Goal: Navigation & Orientation: Find specific page/section

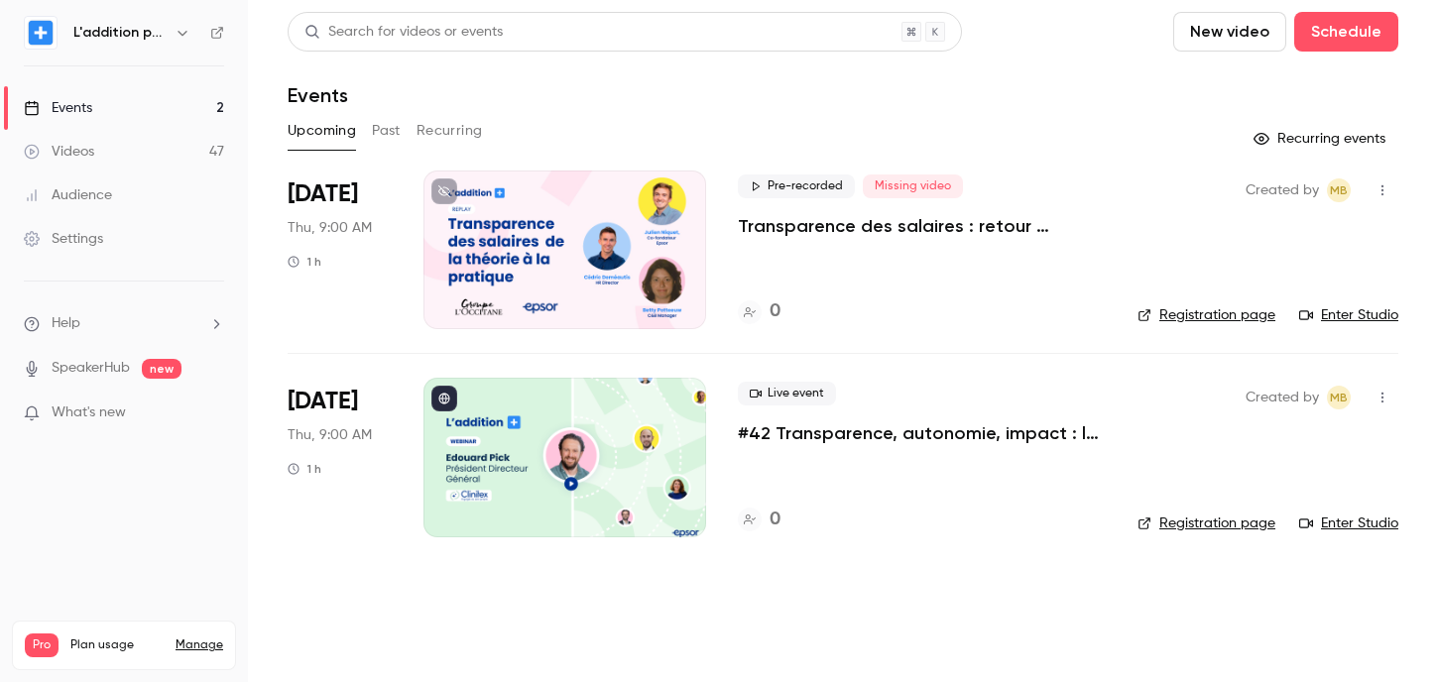
click at [813, 437] on p "#42 Transparence, autonomie, impact : la recette Clinitex" at bounding box center [922, 433] width 368 height 24
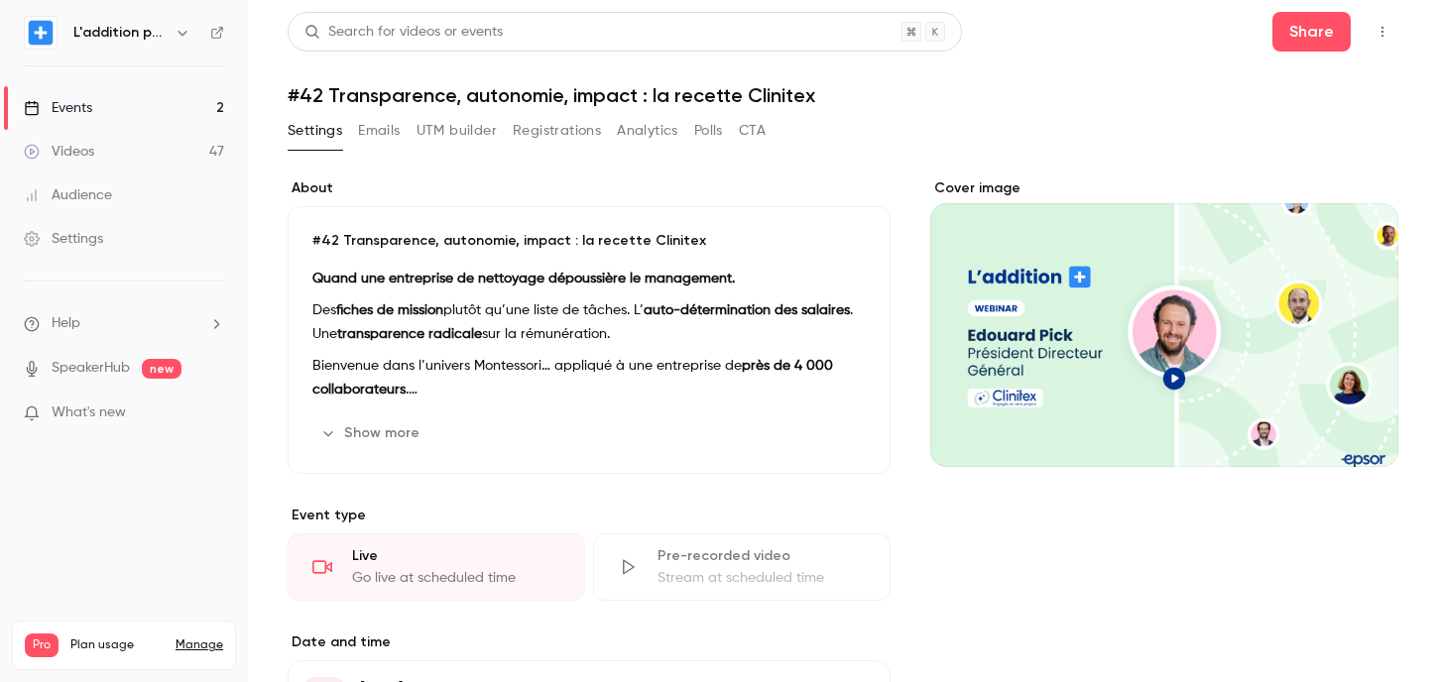
click at [509, 95] on h1 "#42 Transparence, autonomie, impact : la recette Clinitex" at bounding box center [843, 95] width 1111 height 24
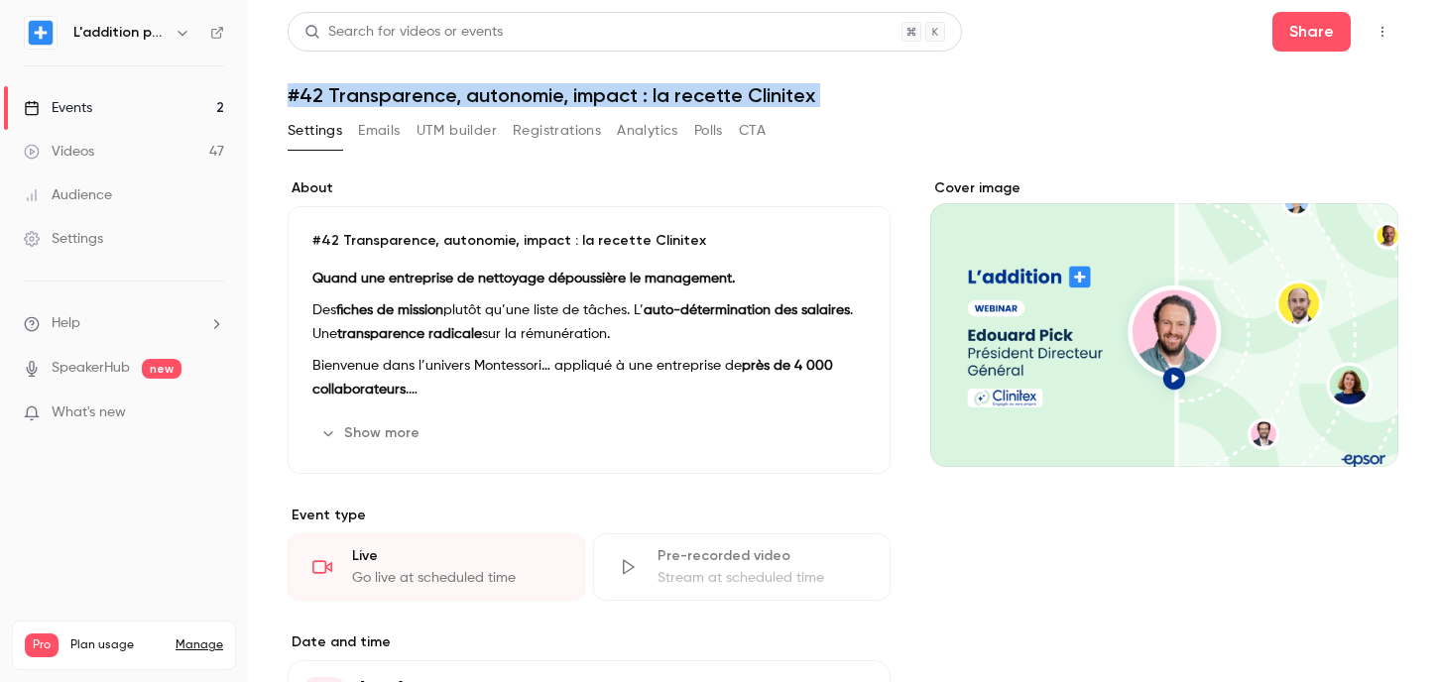
click at [509, 95] on h1 "#42 Transparence, autonomie, impact : la recette Clinitex" at bounding box center [843, 95] width 1111 height 24
copy div "#42 Transparence, autonomie, impact : la recette Clinitex Settings Emails UTM b…"
click at [119, 104] on link "Events 2" at bounding box center [124, 108] width 248 height 44
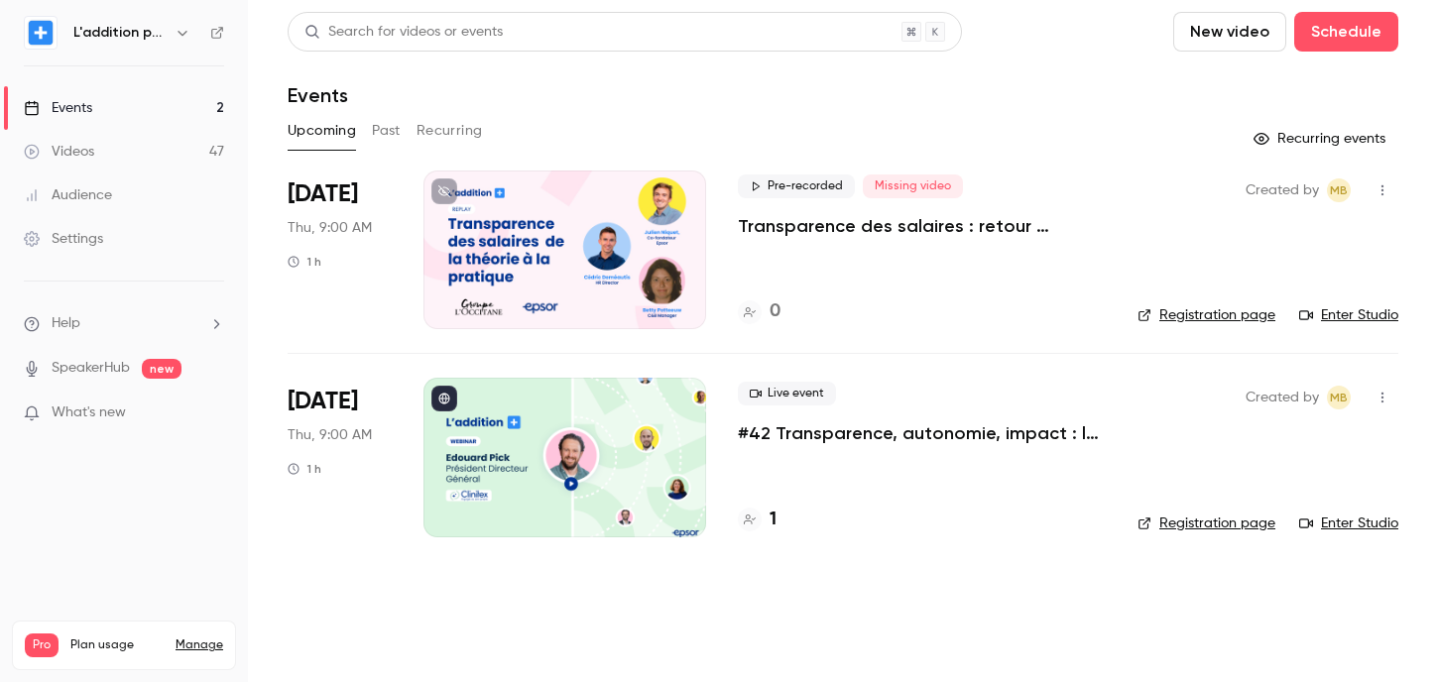
click at [119, 143] on link "Videos 47" at bounding box center [124, 152] width 248 height 44
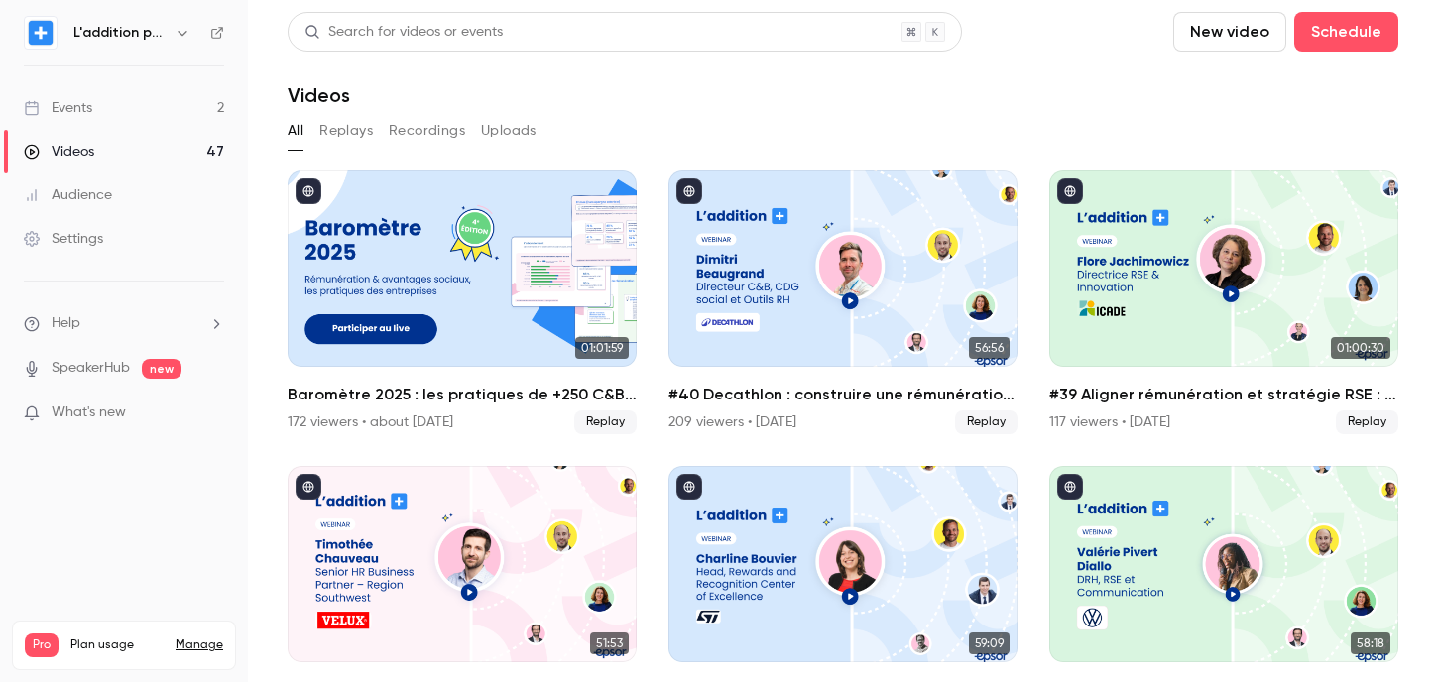
click at [109, 102] on link "Events 2" at bounding box center [124, 108] width 248 height 44
